Goal: Task Accomplishment & Management: Use online tool/utility

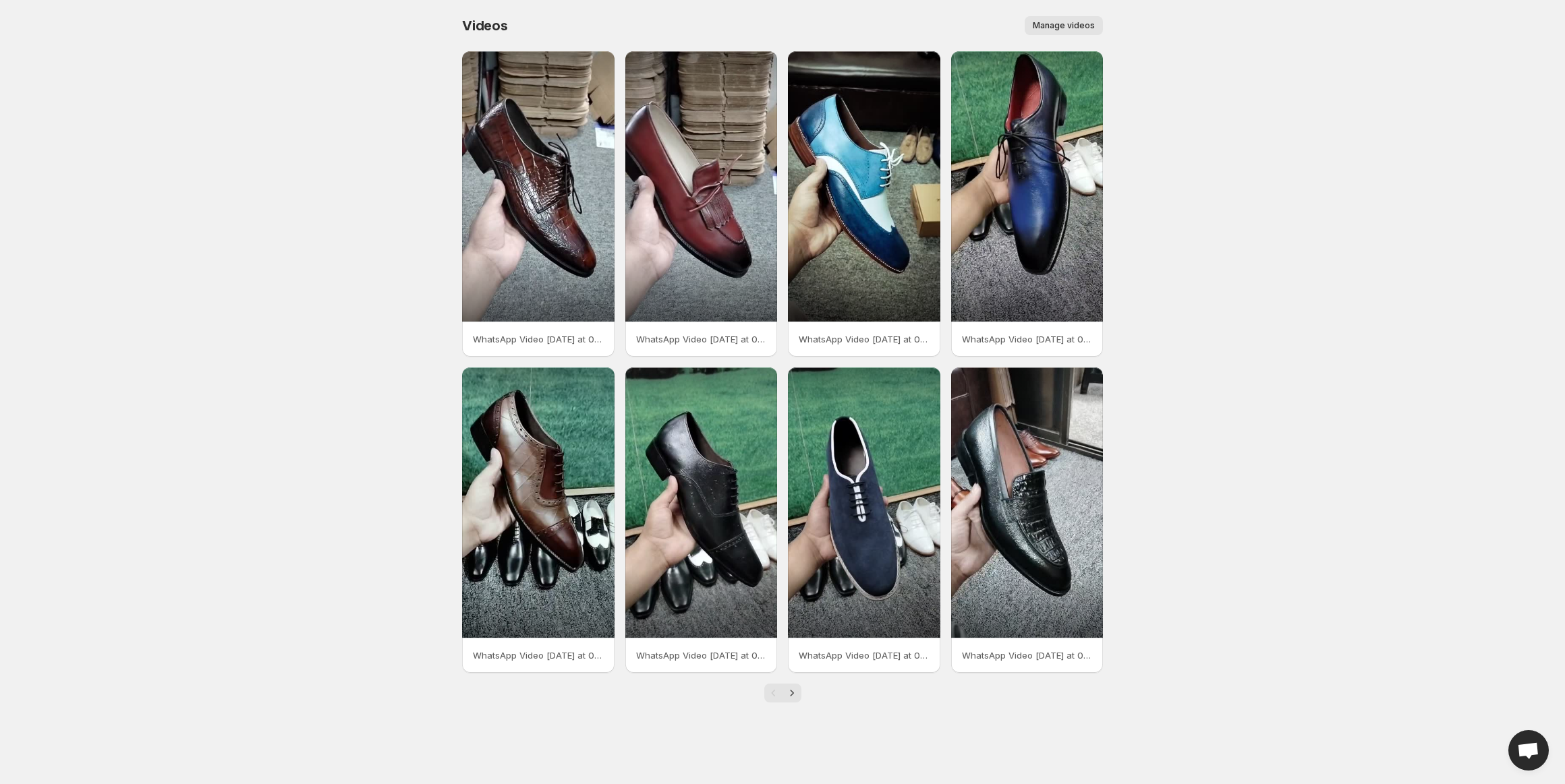
click at [1065, 23] on span "Manage videos" at bounding box center [1064, 26] width 62 height 11
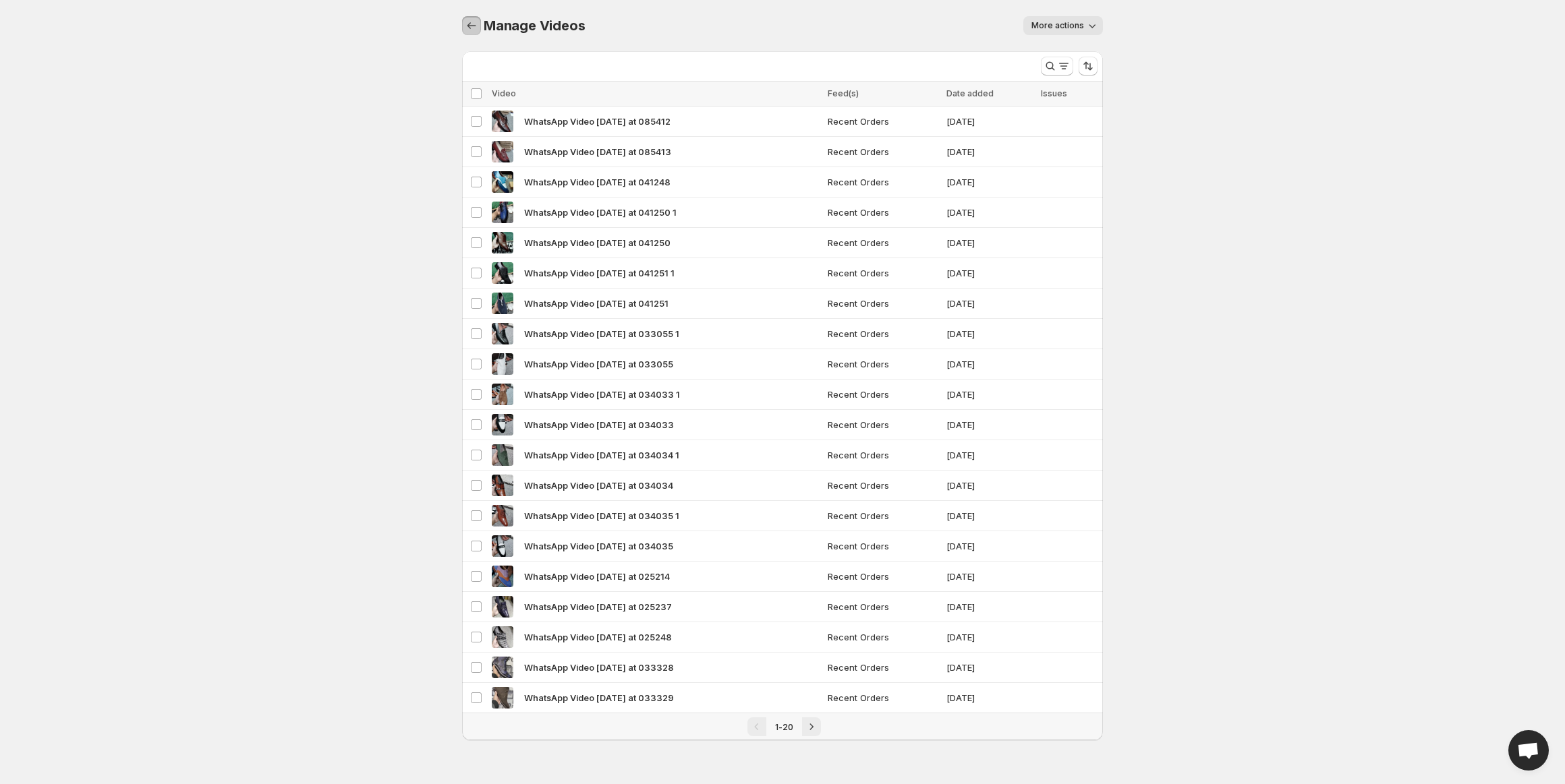
click at [477, 28] on icon "Manage Videos" at bounding box center [472, 26] width 14 height 14
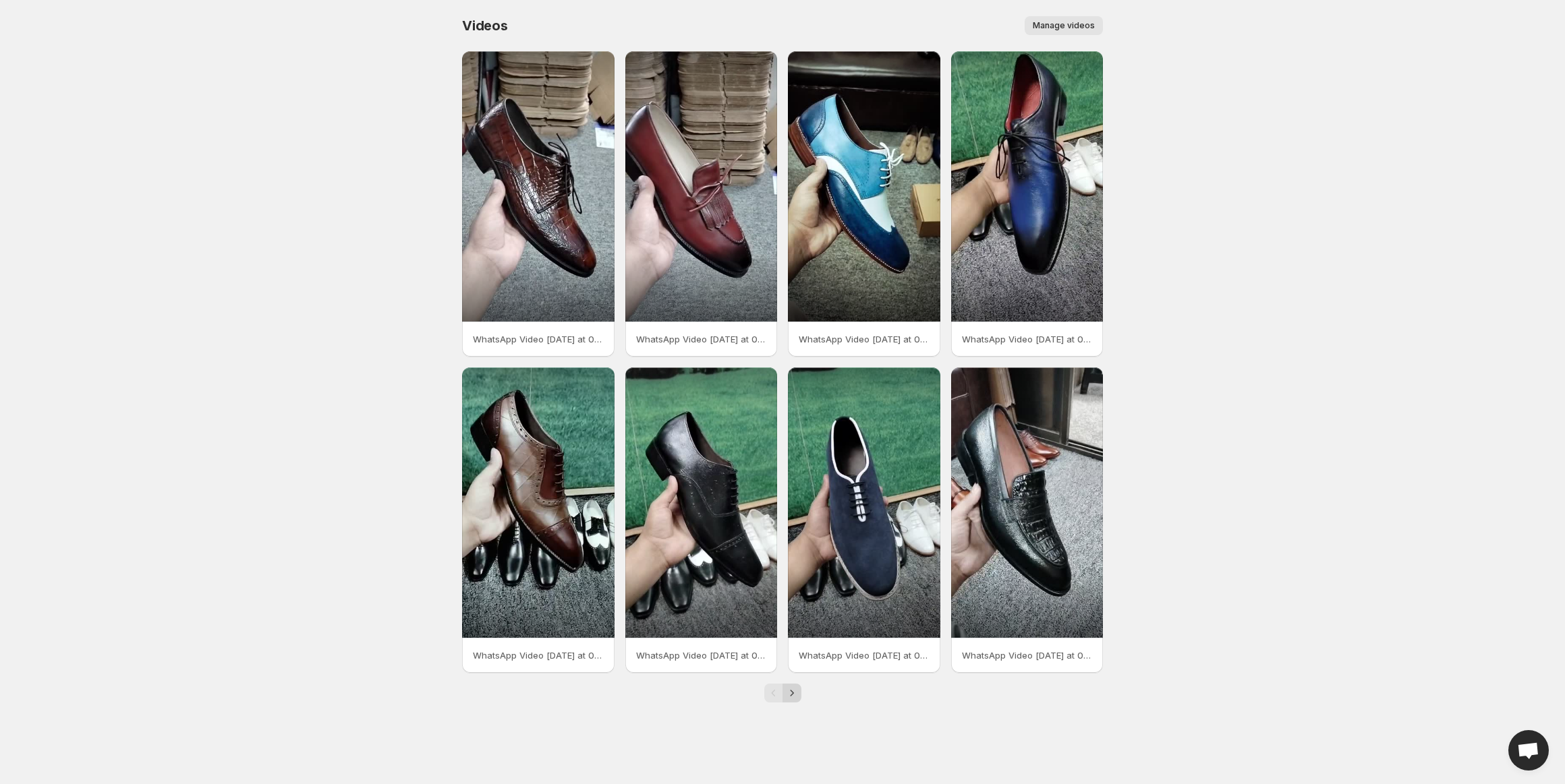
click at [792, 696] on icon "Next" at bounding box center [792, 694] width 14 height 14
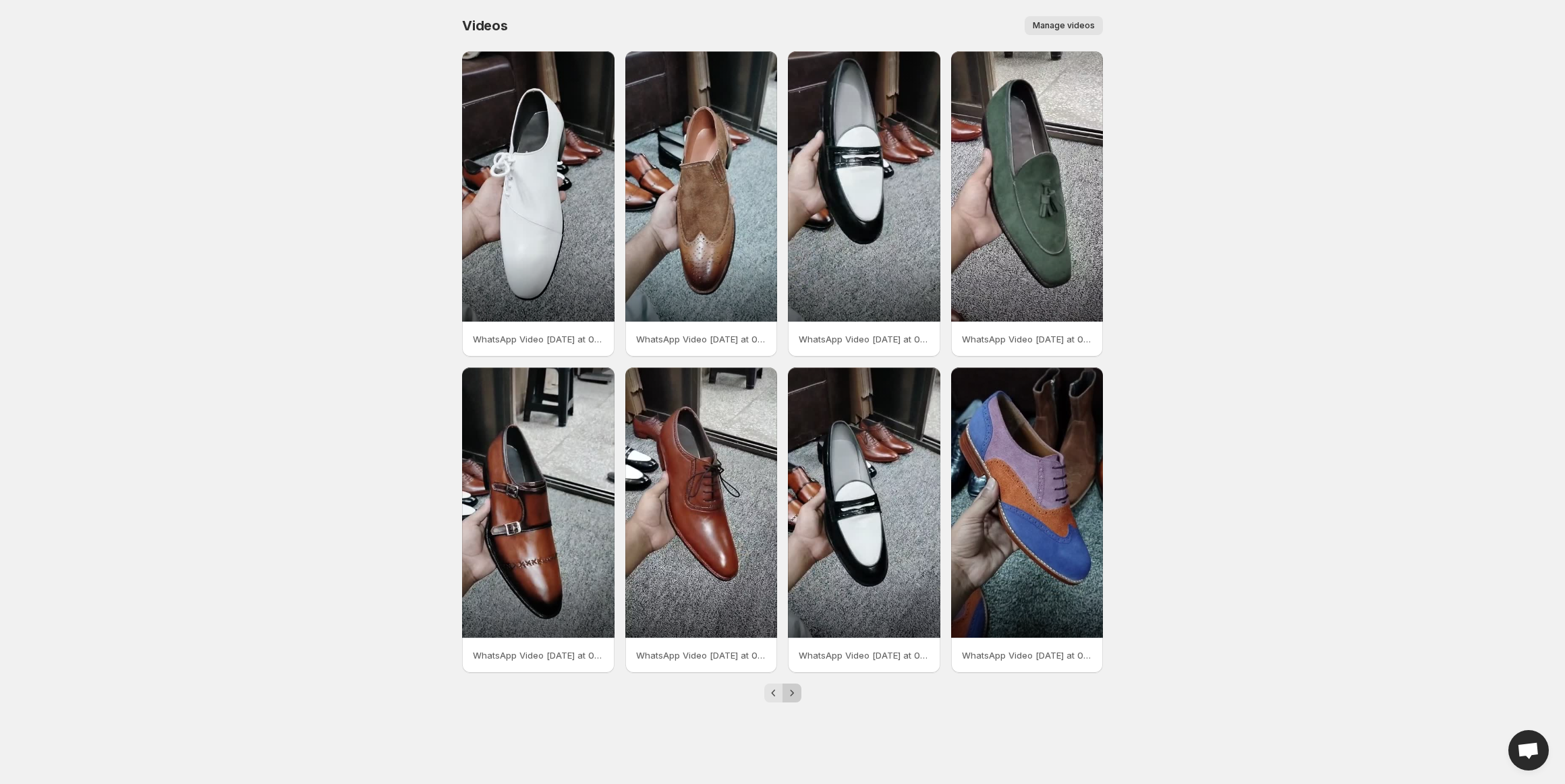
click at [792, 696] on icon "Next" at bounding box center [792, 694] width 14 height 14
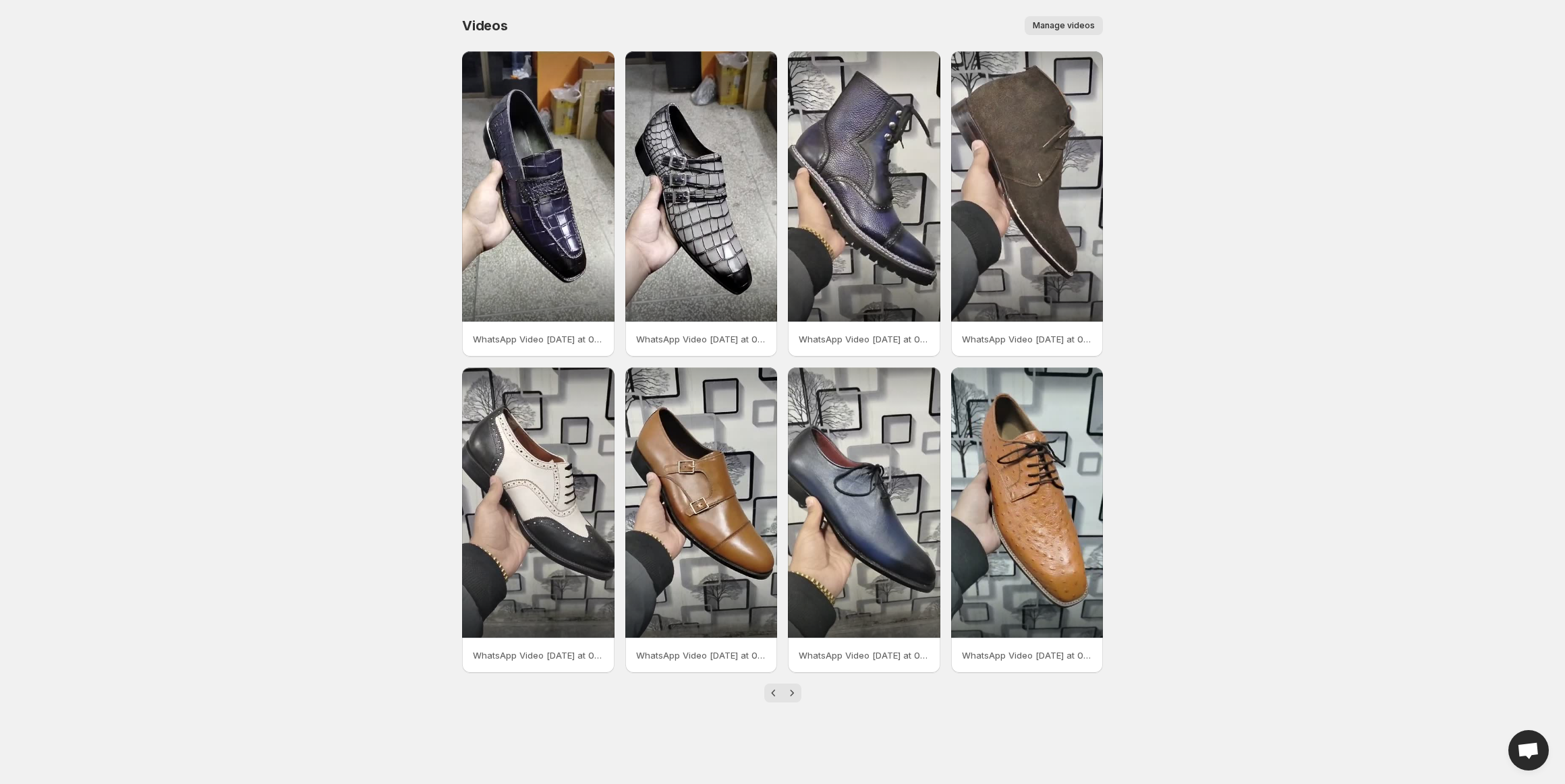
click at [1079, 24] on span "Manage videos" at bounding box center [1064, 26] width 62 height 11
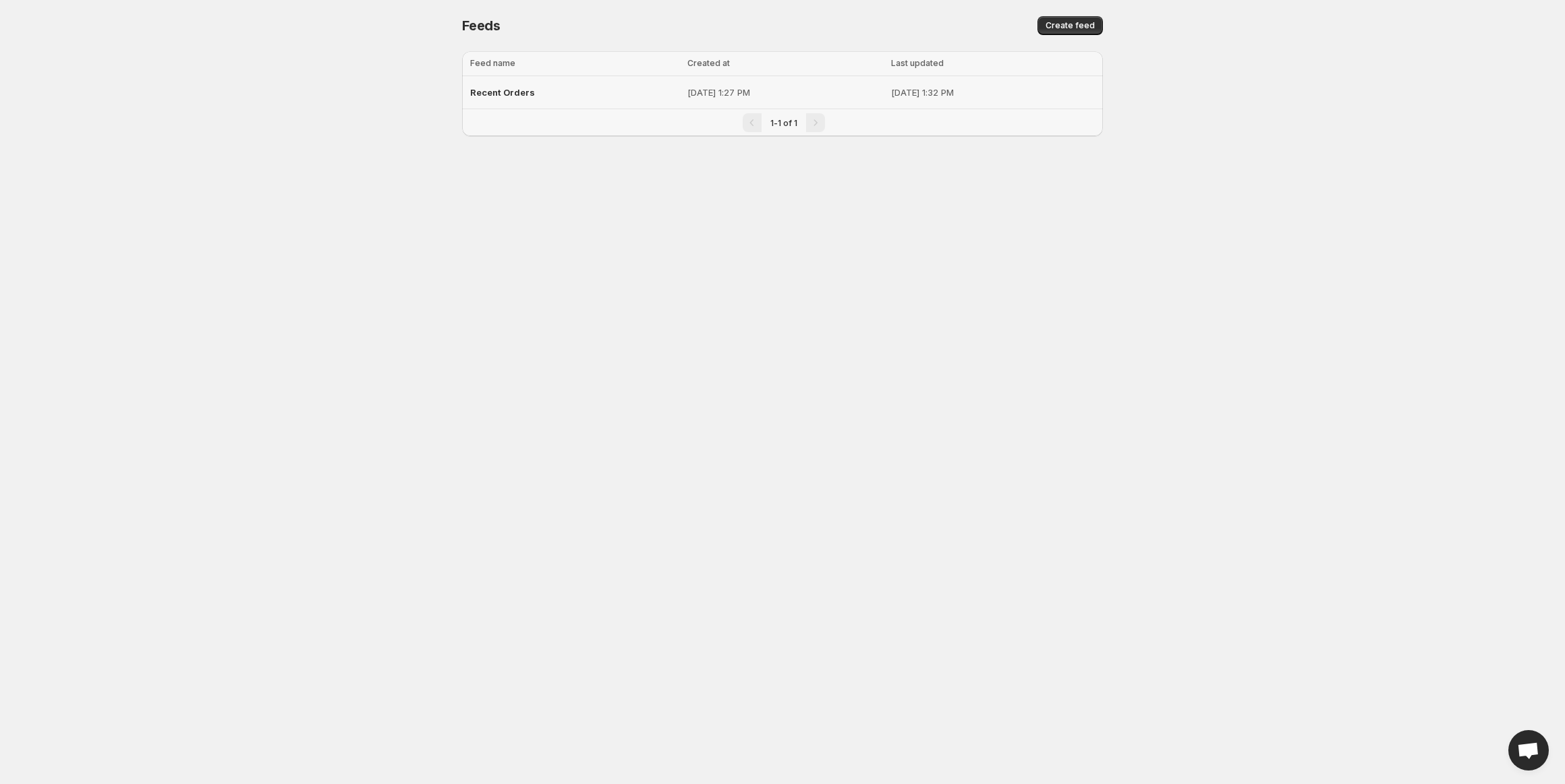
click at [510, 94] on span "Recent Orders" at bounding box center [502, 93] width 65 height 11
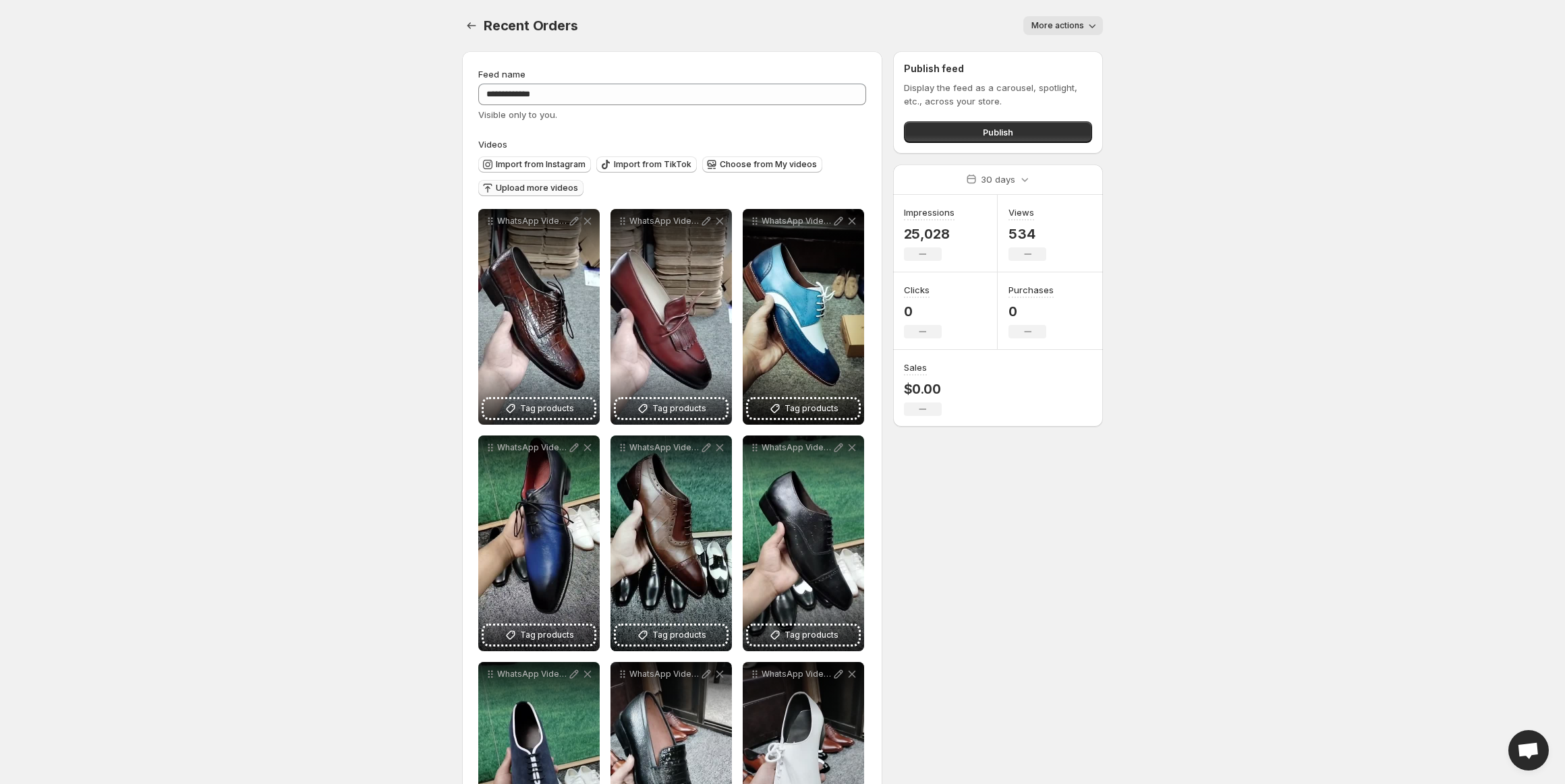
click at [503, 188] on span "Upload more videos" at bounding box center [537, 189] width 82 height 11
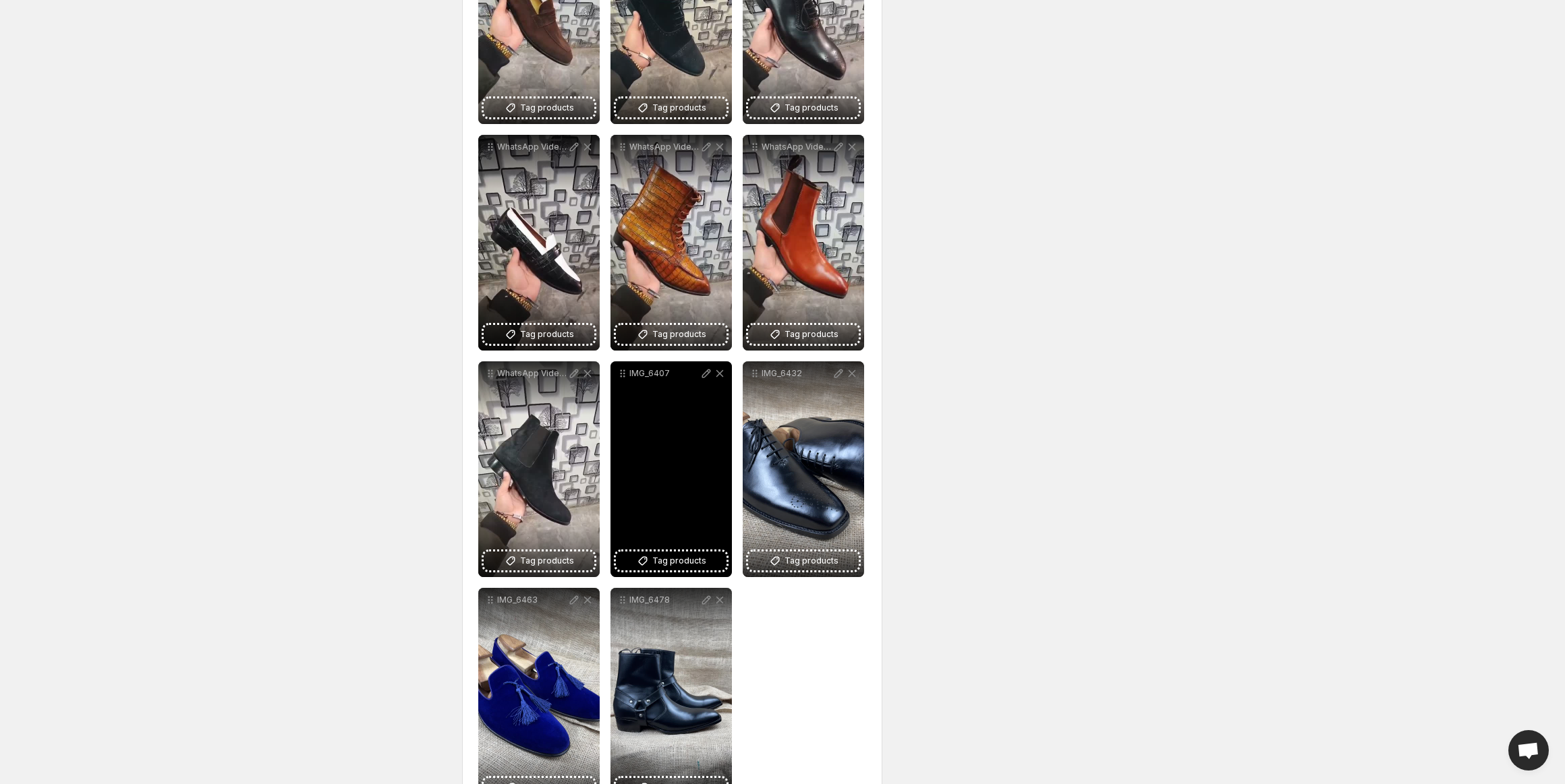
scroll to position [2165, 0]
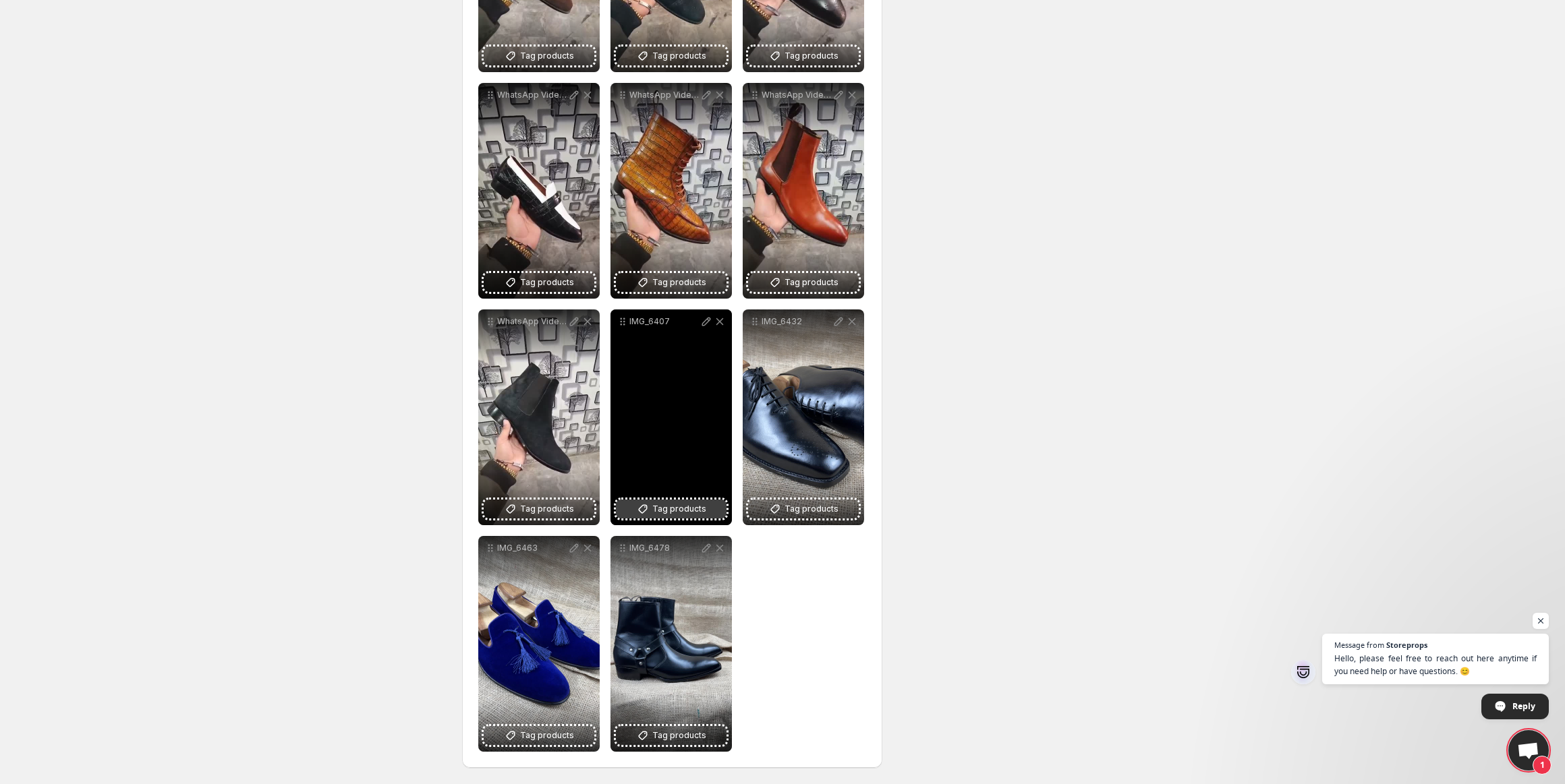
click at [662, 507] on span "Tag products" at bounding box center [679, 509] width 54 height 14
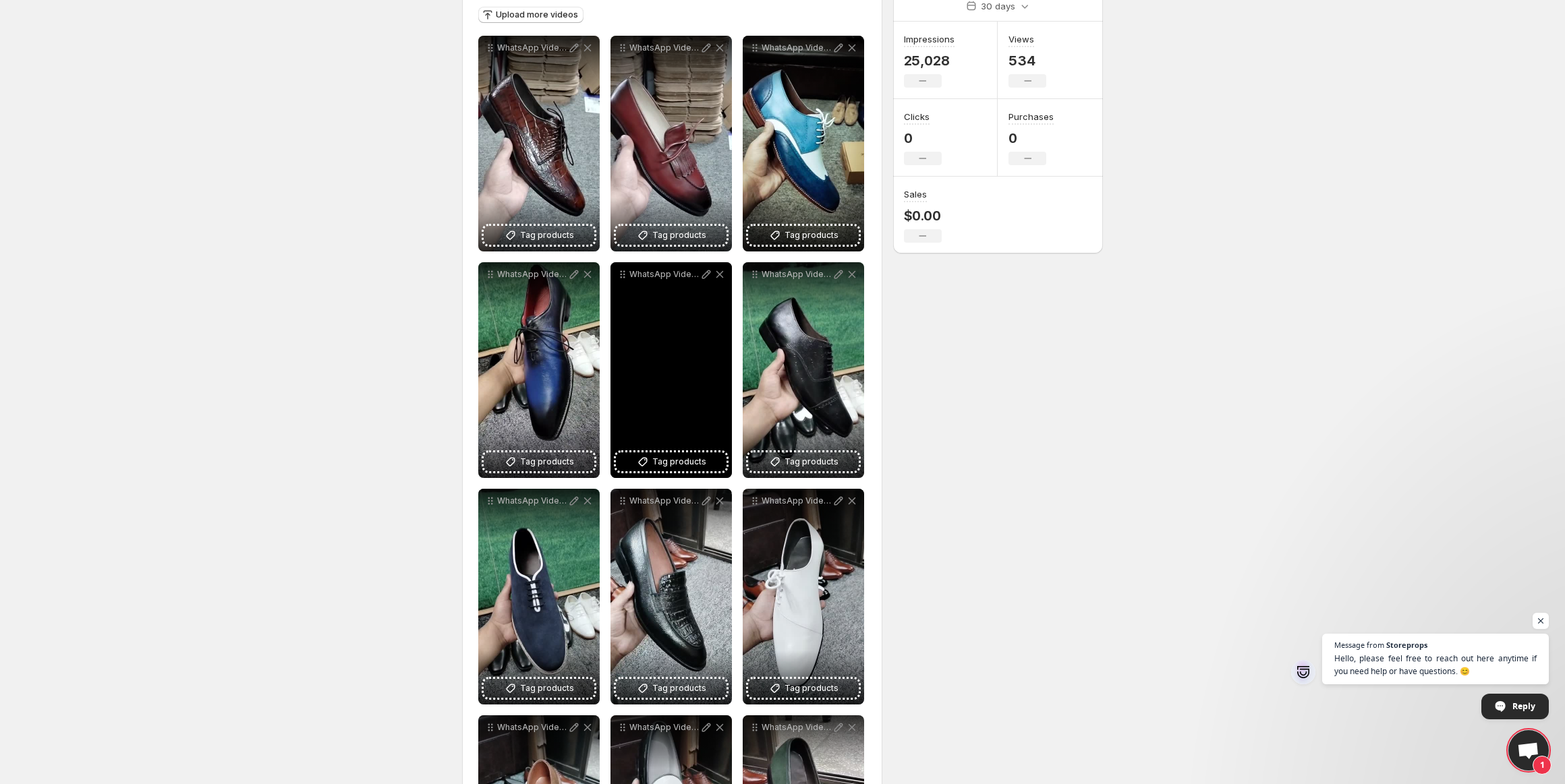
scroll to position [224, 0]
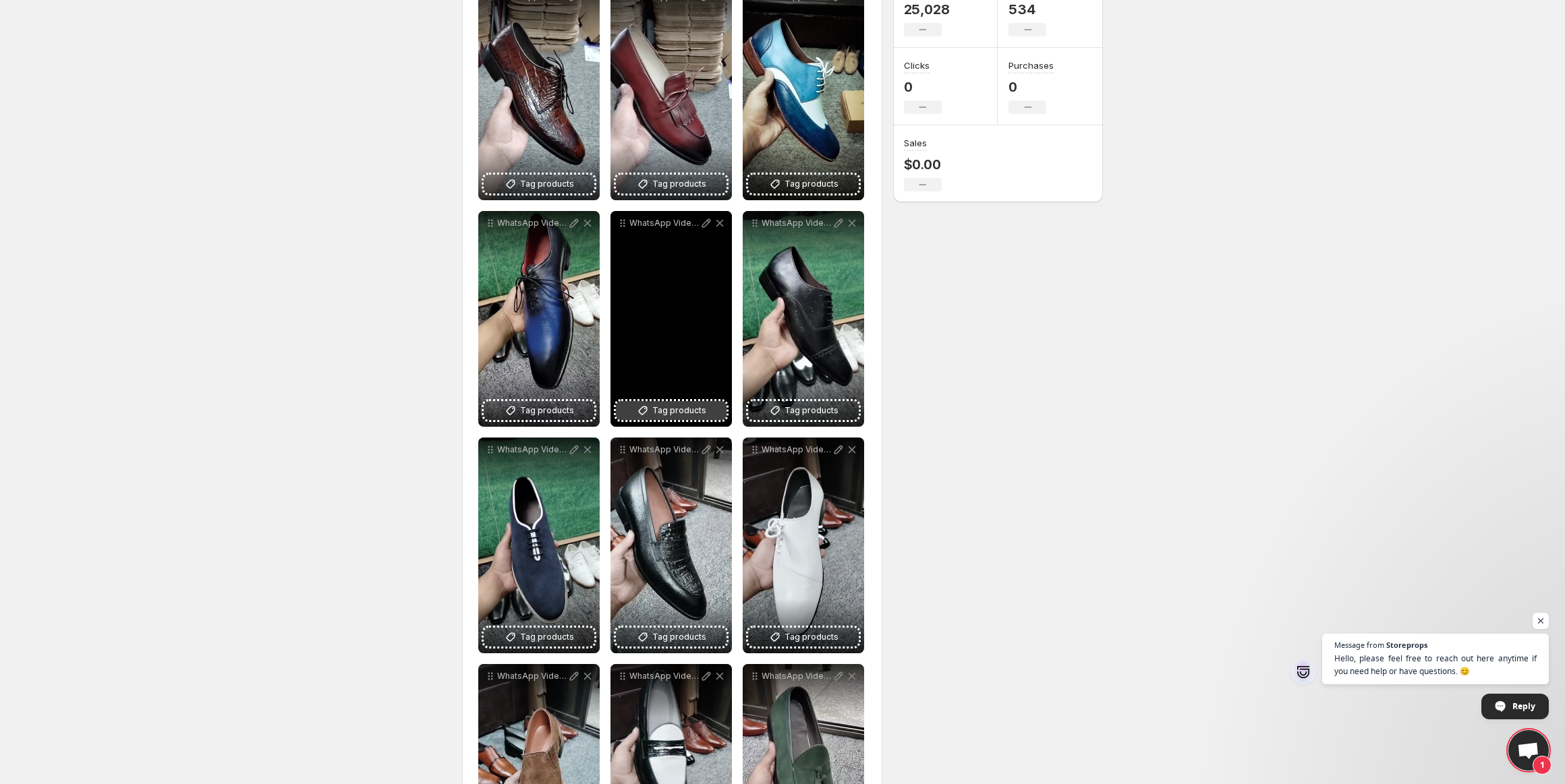
click at [649, 410] on icon at bounding box center [643, 411] width 14 height 14
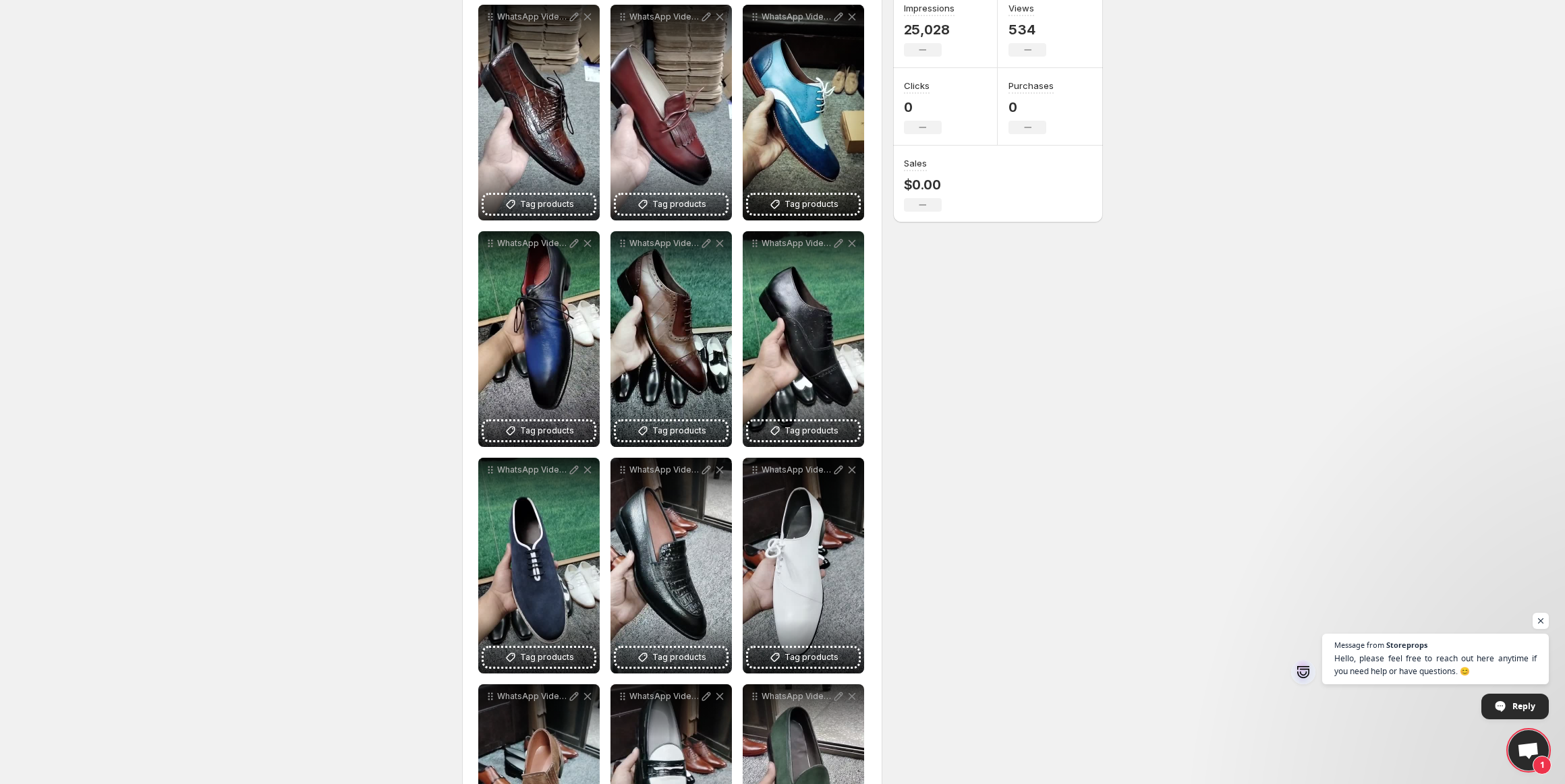
scroll to position [0, 0]
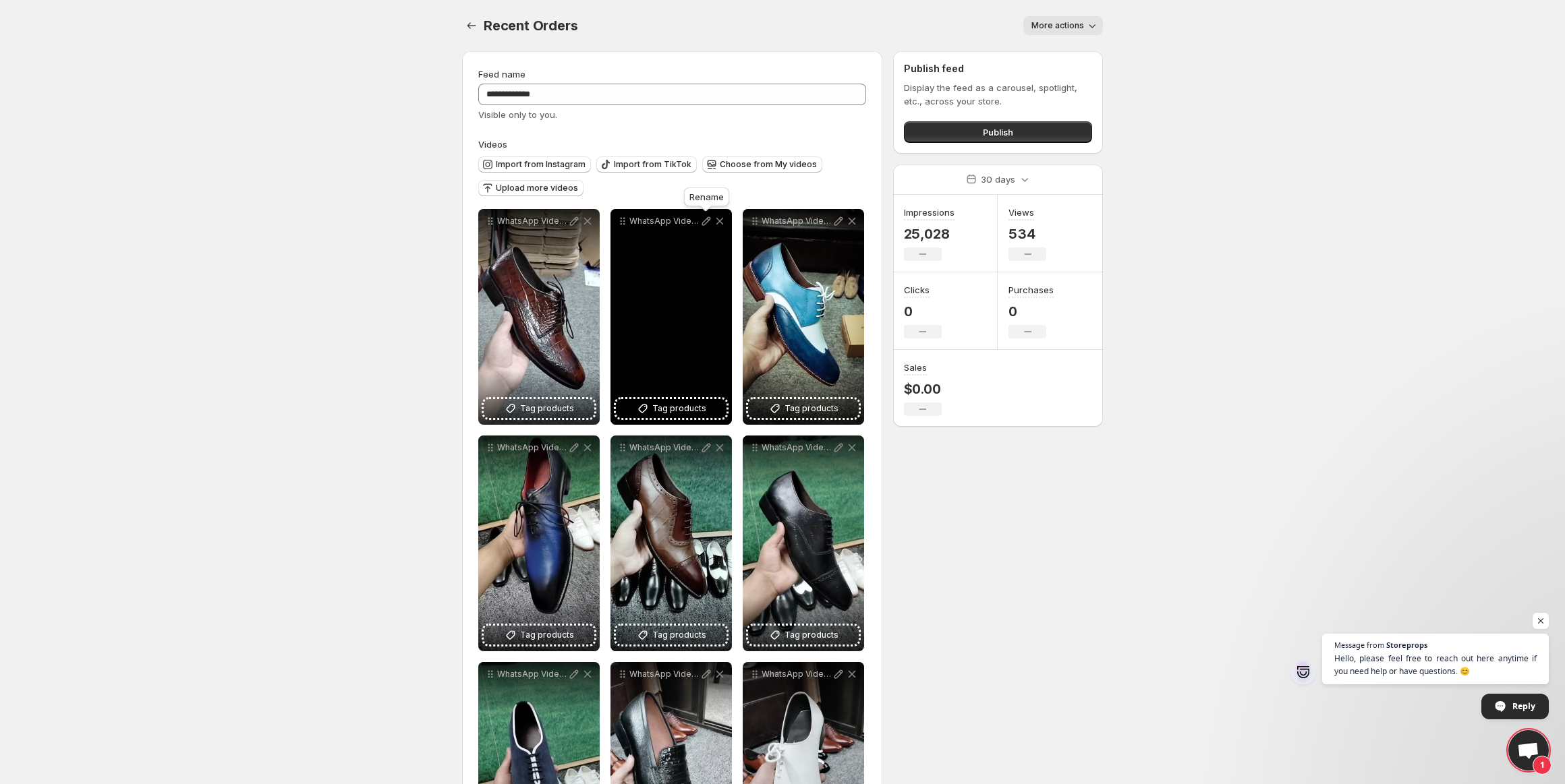
click at [706, 220] on icon at bounding box center [706, 221] width 14 height 14
click at [706, 220] on icon at bounding box center [706, 221] width 14 height 14
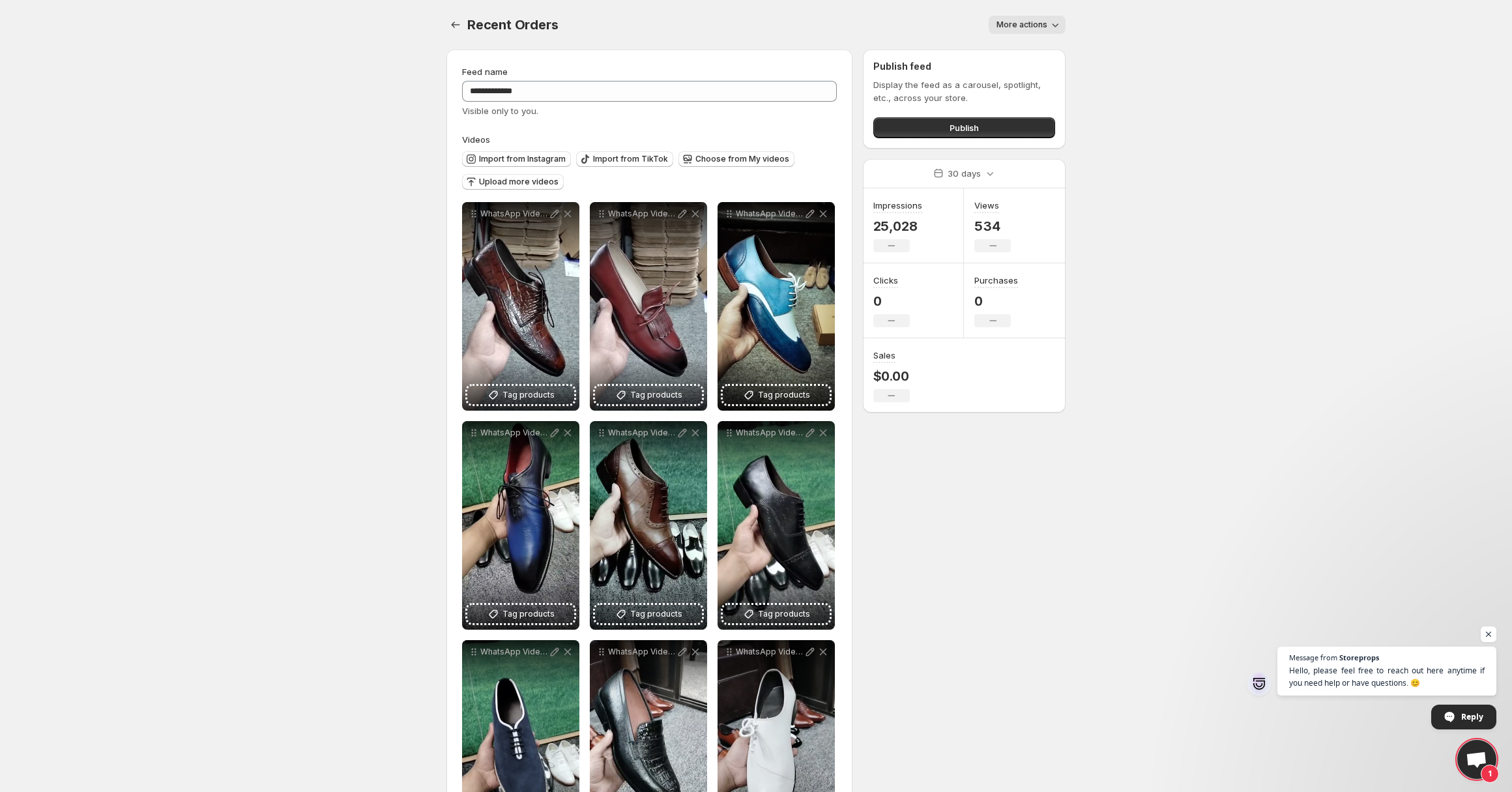
click at [1174, 336] on body "**********" at bounding box center [756, 396] width 1512 height 792
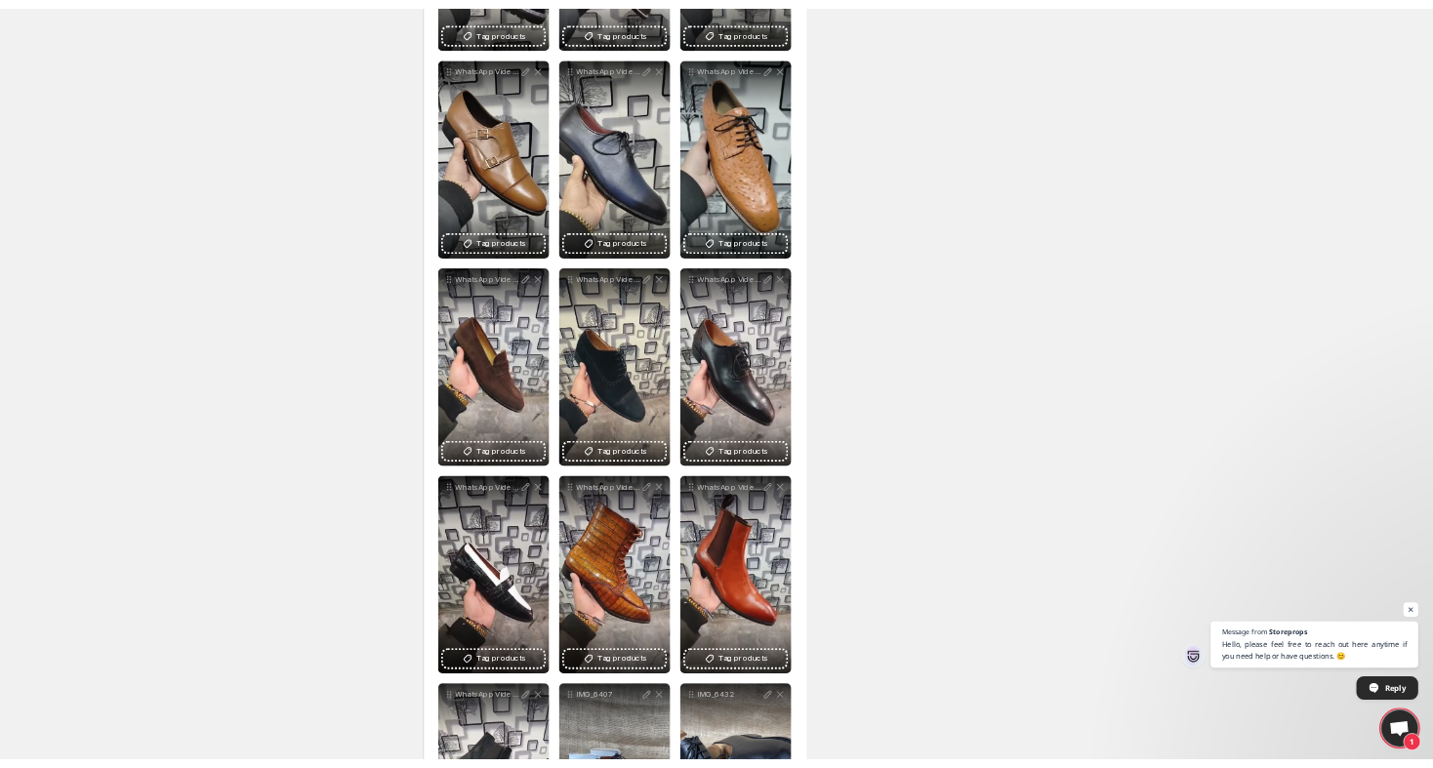
scroll to position [3084, 0]
